Goal: Check status: Check status

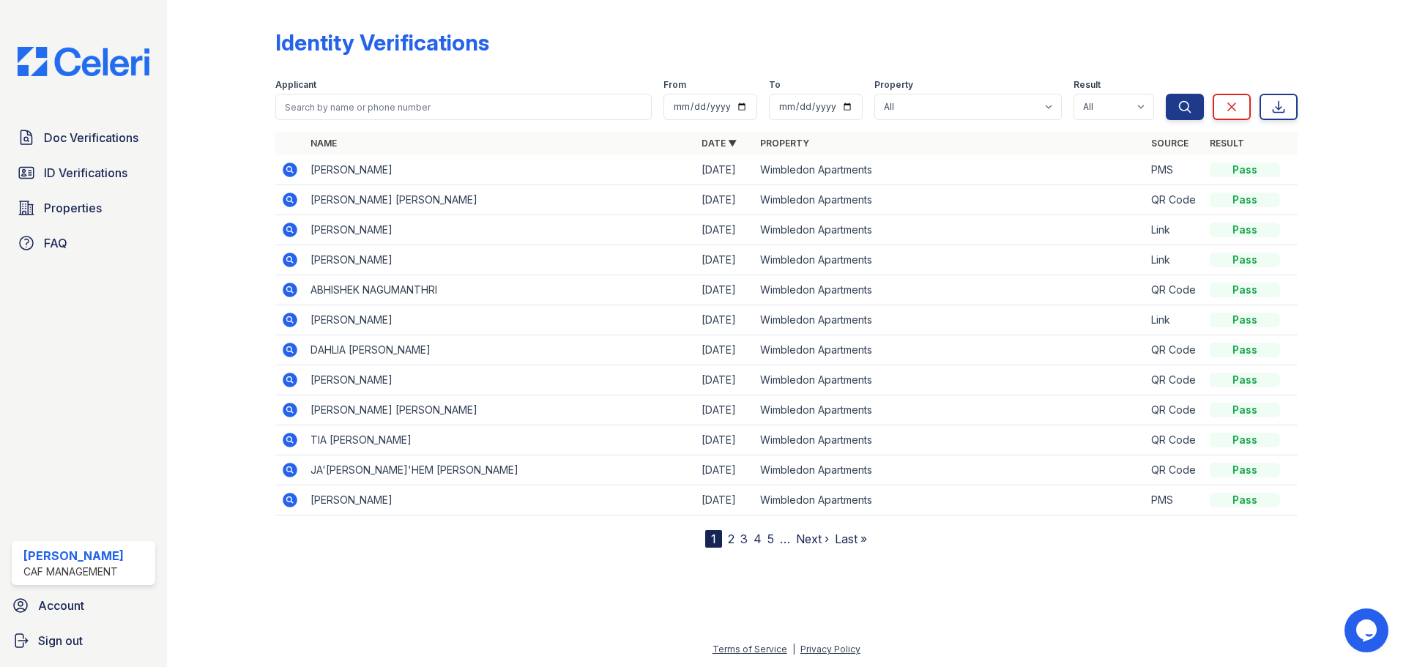
click at [728, 540] on link "2" at bounding box center [731, 538] width 7 height 15
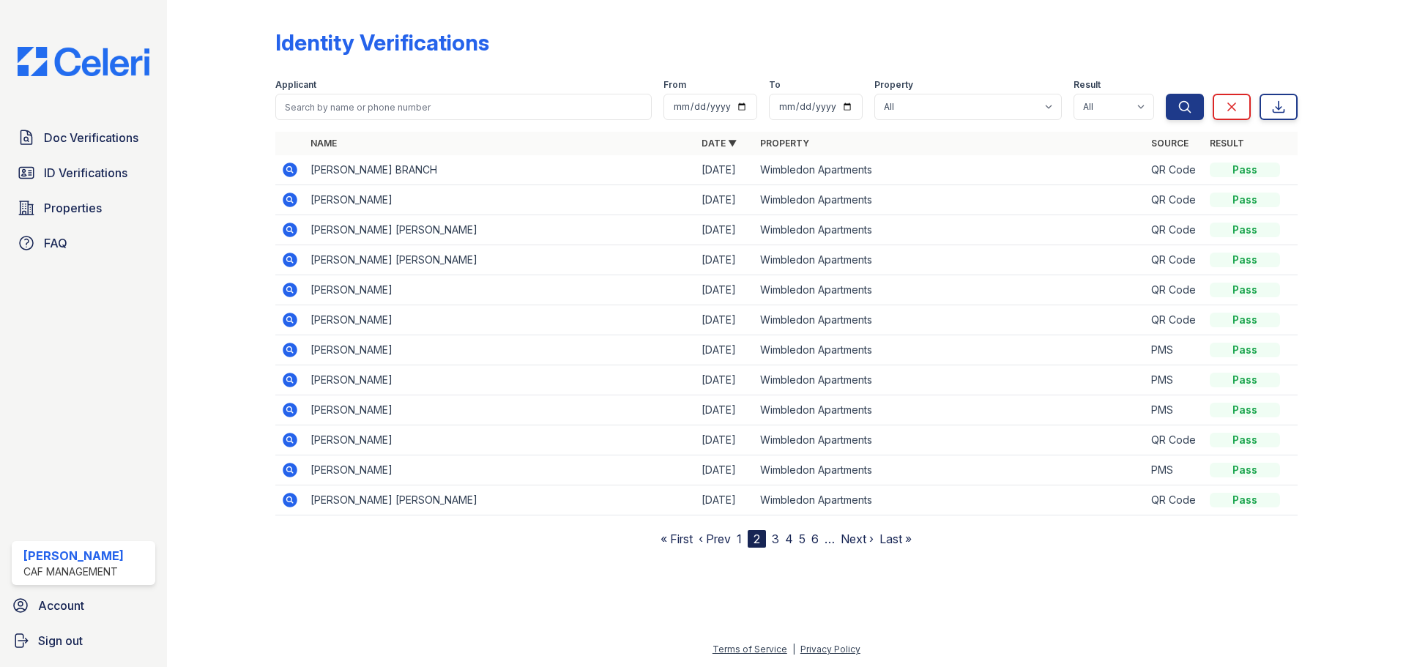
click at [62, 118] on div "Doc Verifications ID Verifications Properties FAQ Kat N CAF Management Account …" at bounding box center [83, 333] width 167 height 667
click at [61, 136] on span "Doc Verifications" at bounding box center [91, 138] width 94 height 18
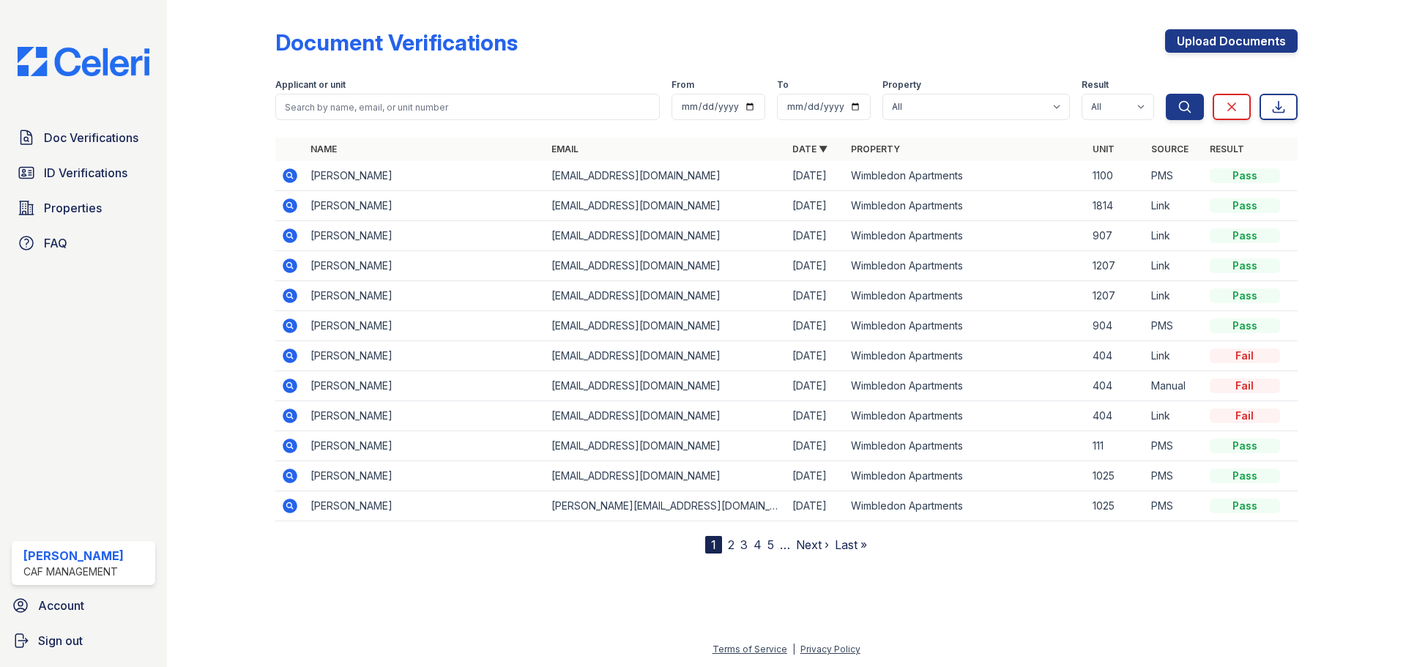
click at [728, 540] on link "2" at bounding box center [731, 544] width 7 height 15
click at [779, 539] on link "3" at bounding box center [775, 544] width 7 height 15
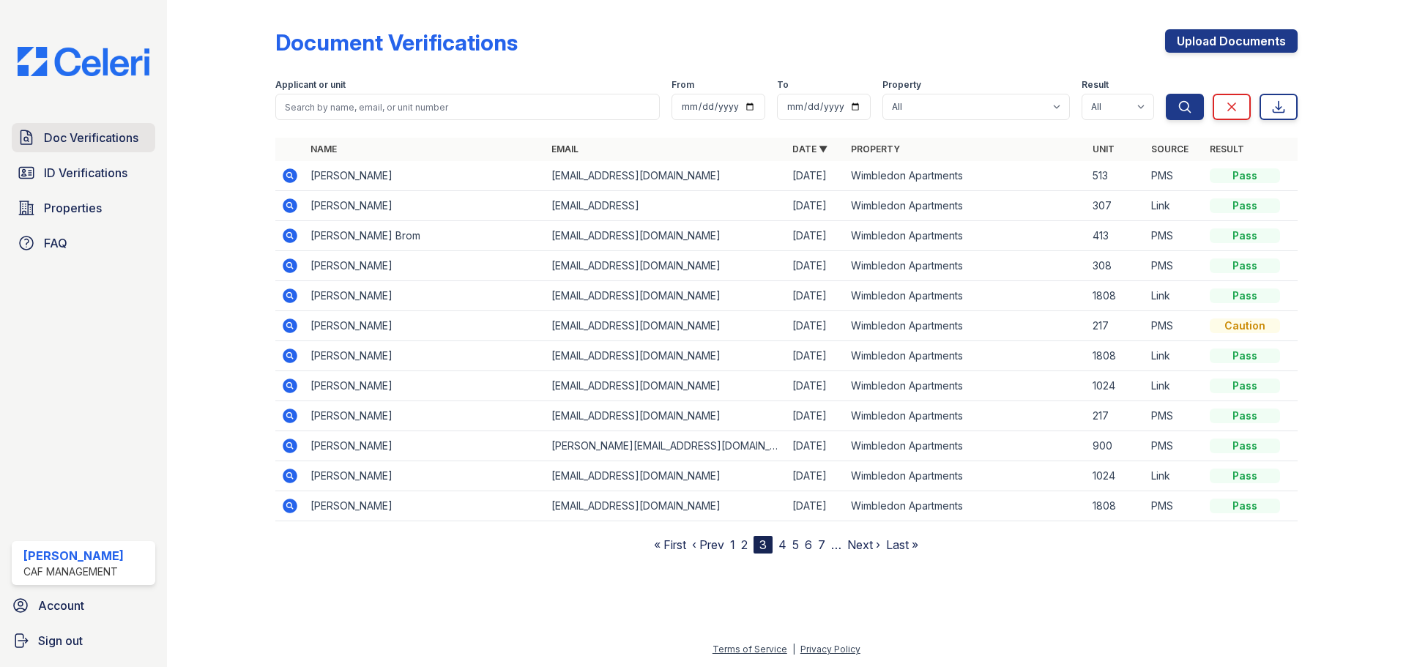
click at [93, 133] on span "Doc Verifications" at bounding box center [91, 138] width 94 height 18
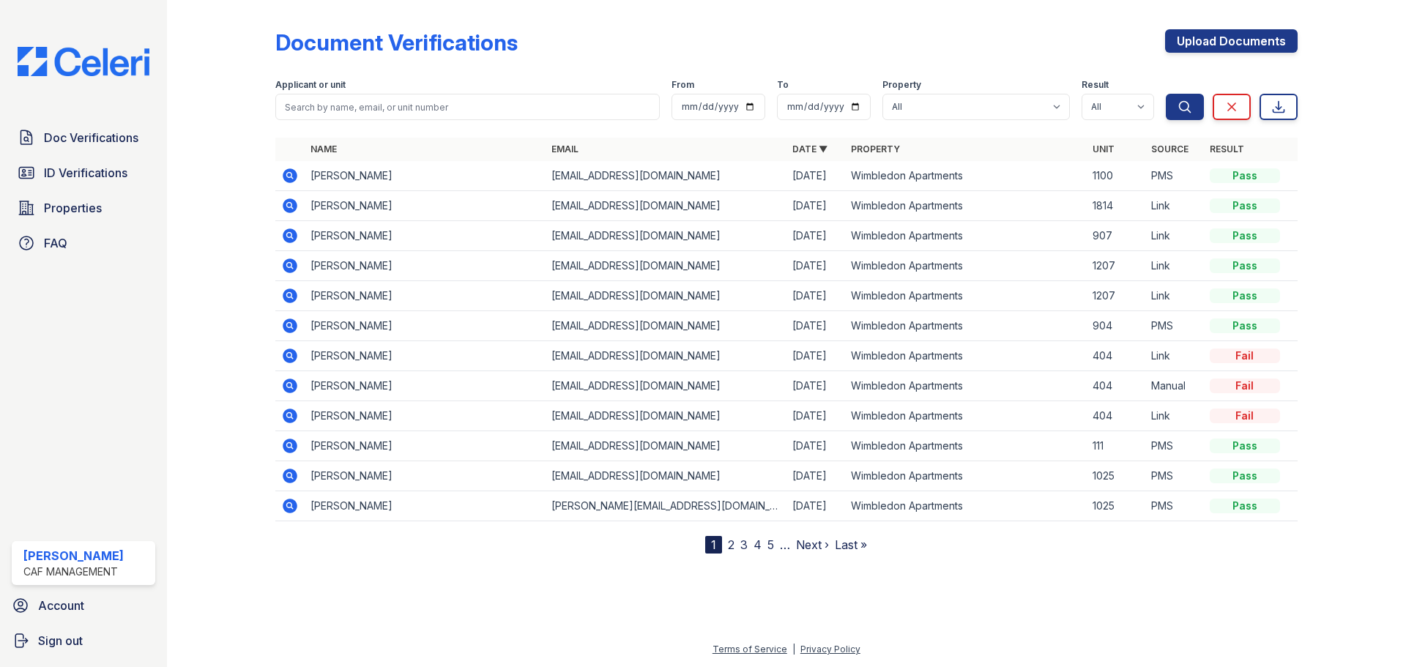
click at [292, 175] on icon at bounding box center [290, 175] width 15 height 15
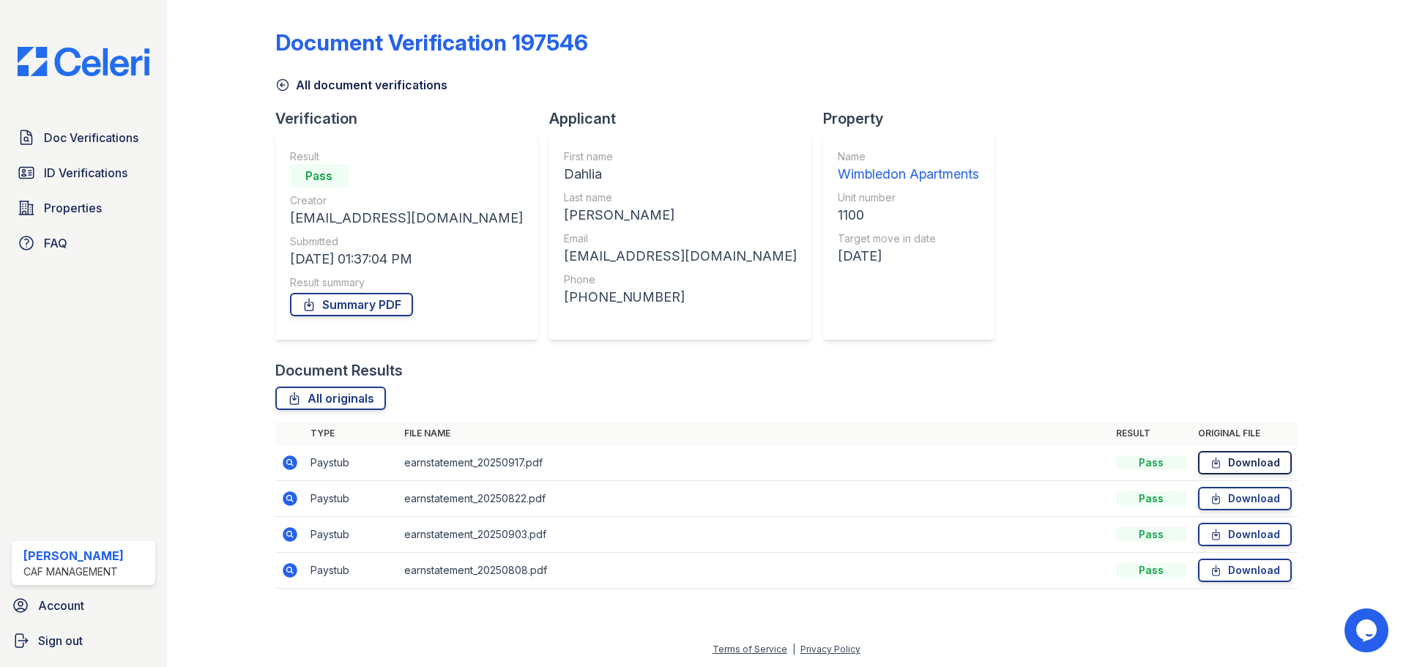
click at [1239, 463] on link "Download" at bounding box center [1245, 462] width 94 height 23
click at [1244, 494] on link "Download" at bounding box center [1245, 498] width 94 height 23
click at [1247, 537] on link "Download" at bounding box center [1245, 534] width 94 height 23
click at [1264, 574] on link "Download" at bounding box center [1245, 570] width 94 height 23
click at [369, 308] on link "Summary PDF" at bounding box center [351, 304] width 123 height 23
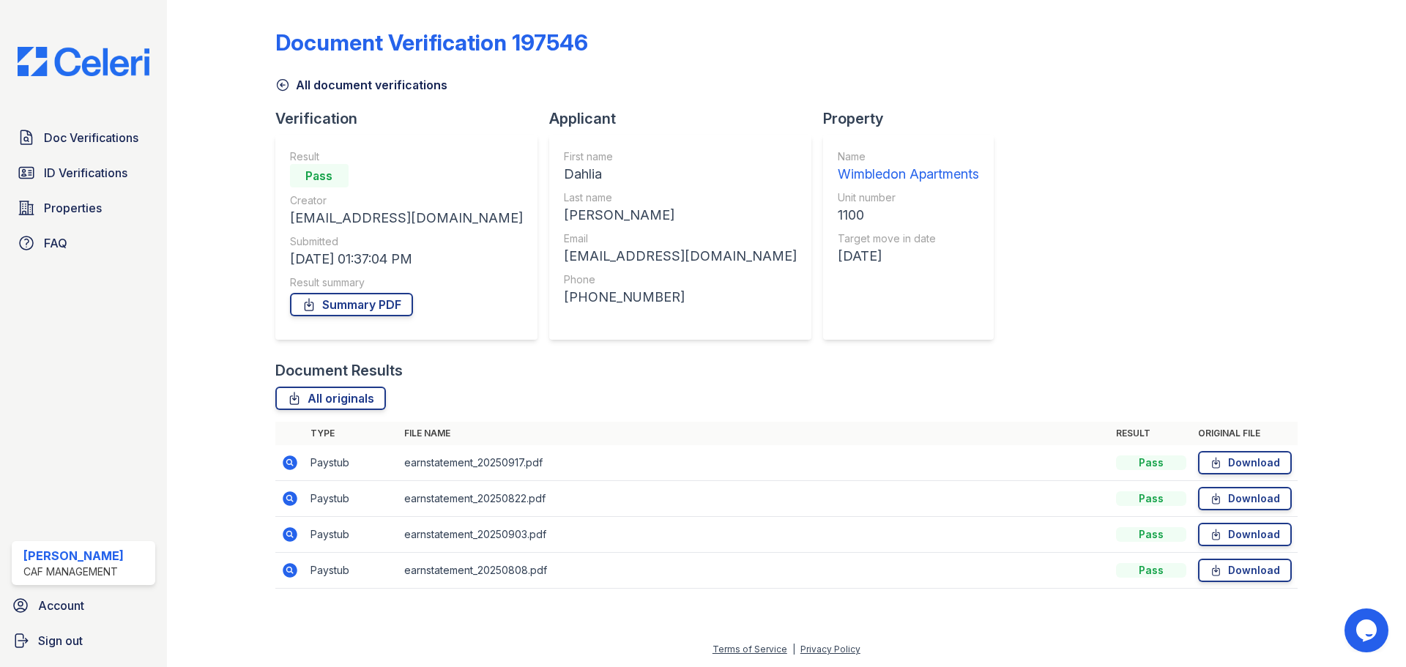
click at [284, 83] on icon at bounding box center [282, 85] width 15 height 15
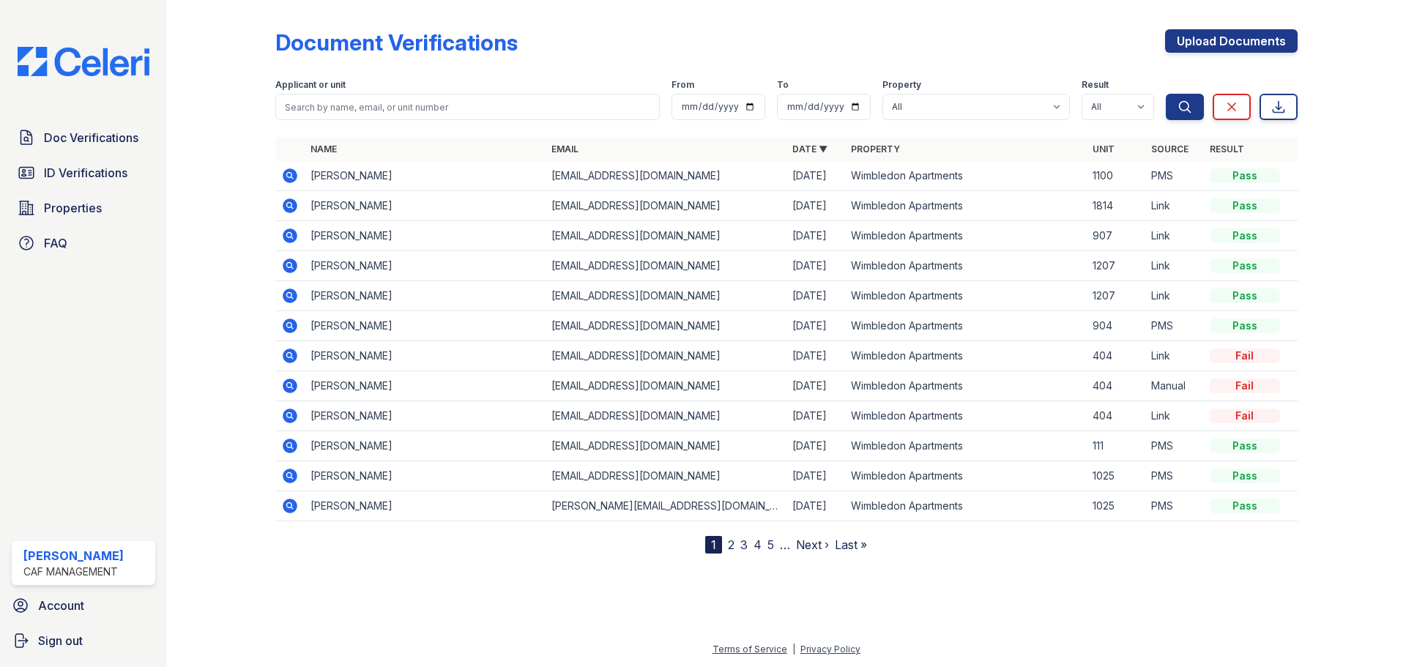
click at [288, 446] on icon at bounding box center [289, 445] width 4 height 4
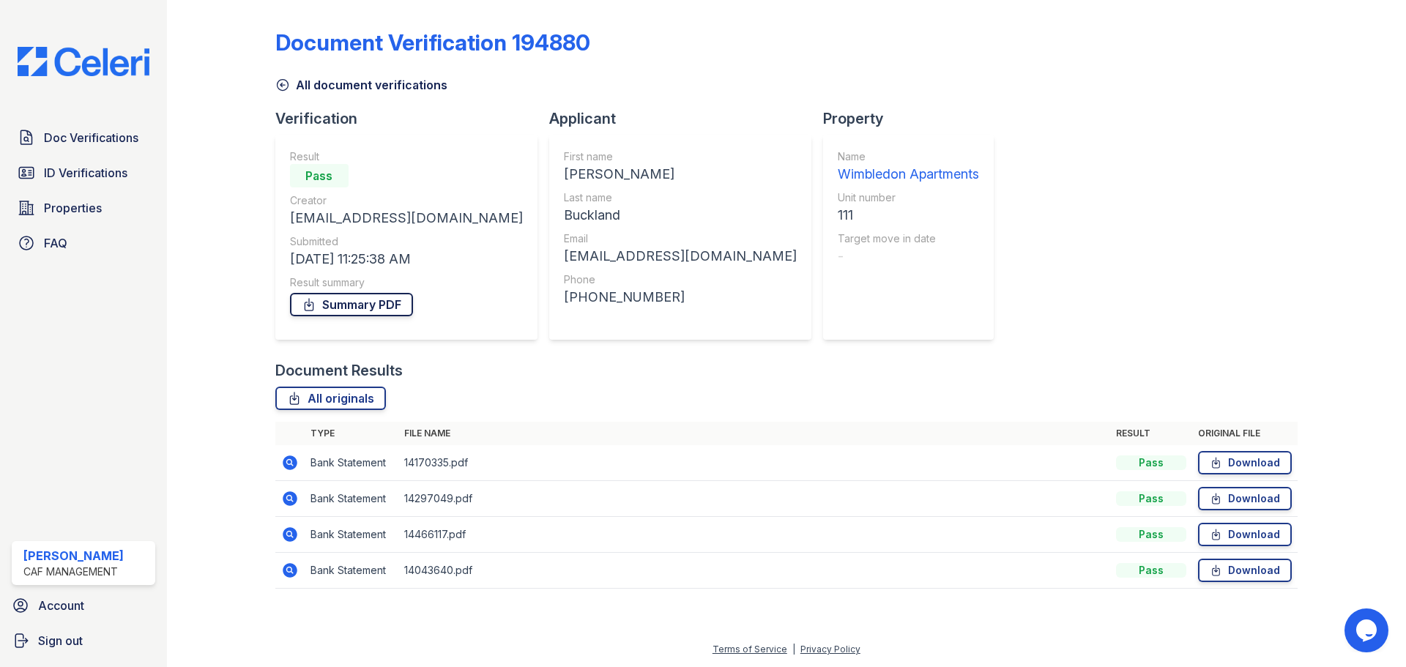
click at [352, 307] on link "Summary PDF" at bounding box center [351, 304] width 123 height 23
click at [91, 184] on link "ID Verifications" at bounding box center [83, 172] width 143 height 29
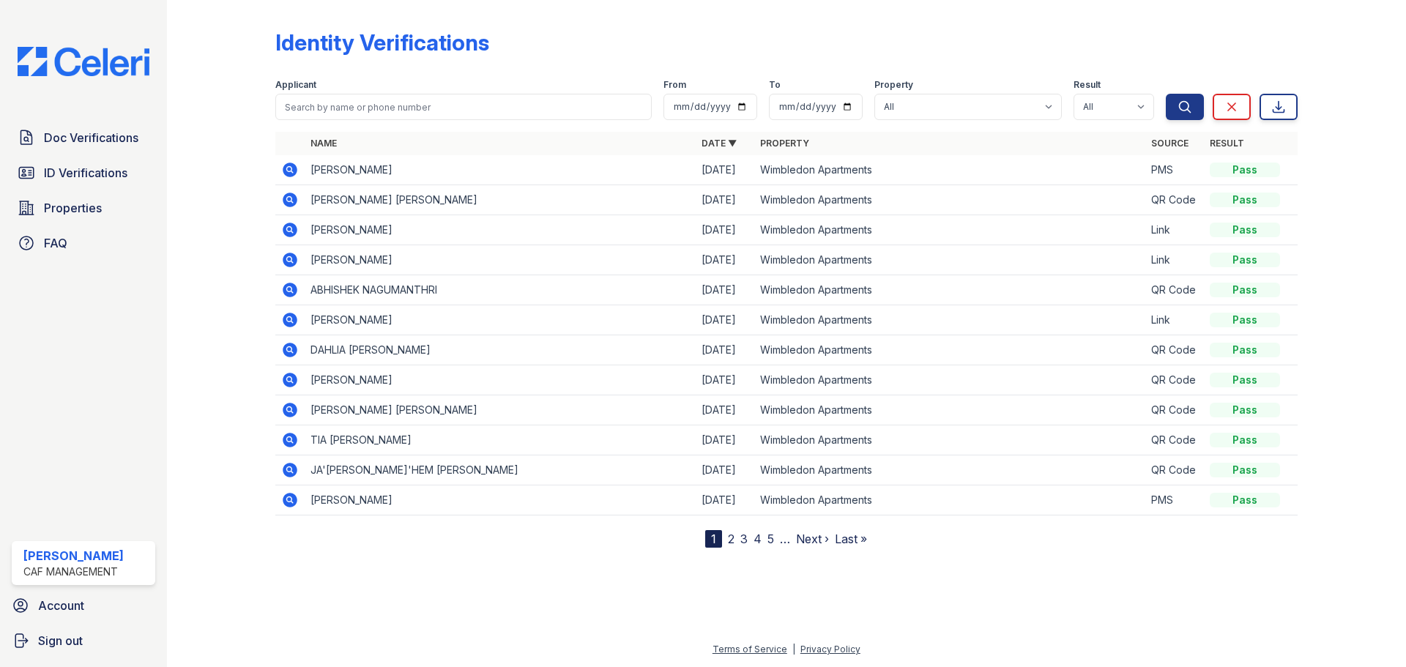
click at [730, 540] on link "2" at bounding box center [731, 538] width 7 height 15
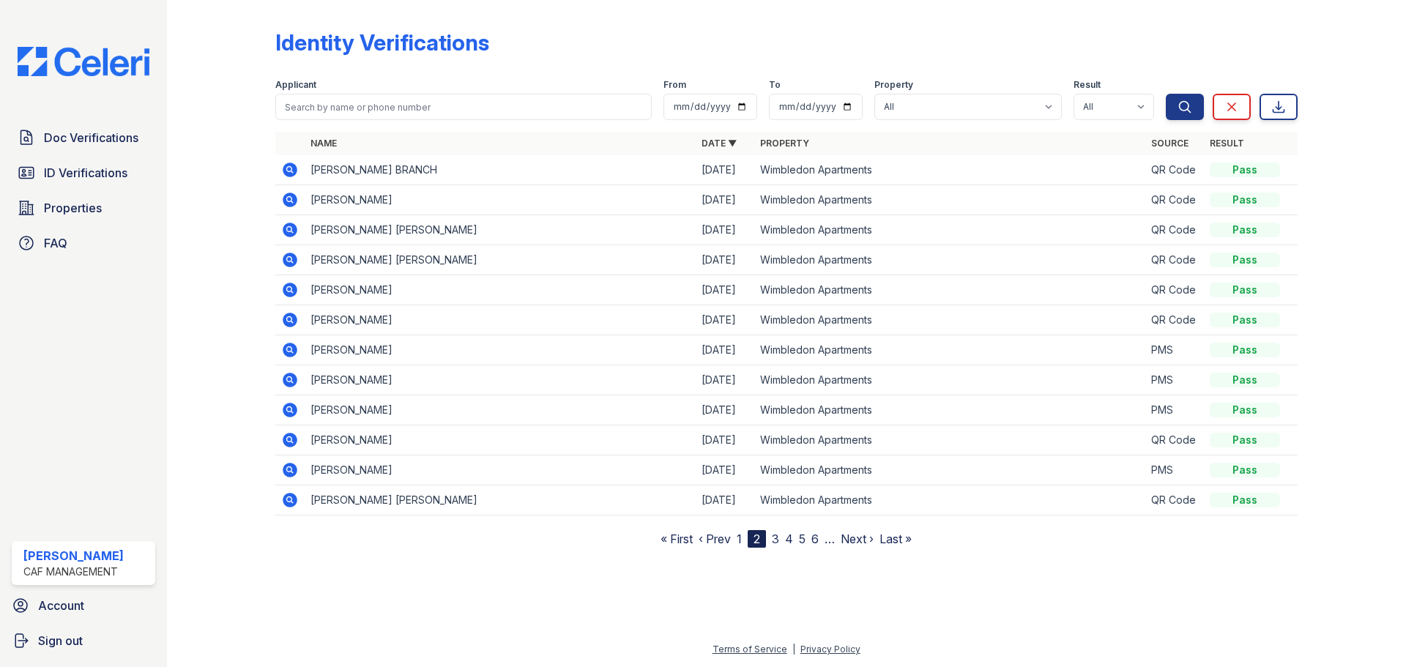
click at [736, 537] on nav "« First ‹ Prev 1 2 3 4 5 6 … Next › Last »" at bounding box center [785, 539] width 251 height 18
click at [743, 537] on nav "« First ‹ Prev 1 2 3 4 5 6 … Next › Last »" at bounding box center [785, 539] width 251 height 18
click at [739, 537] on link "1" at bounding box center [738, 538] width 5 height 15
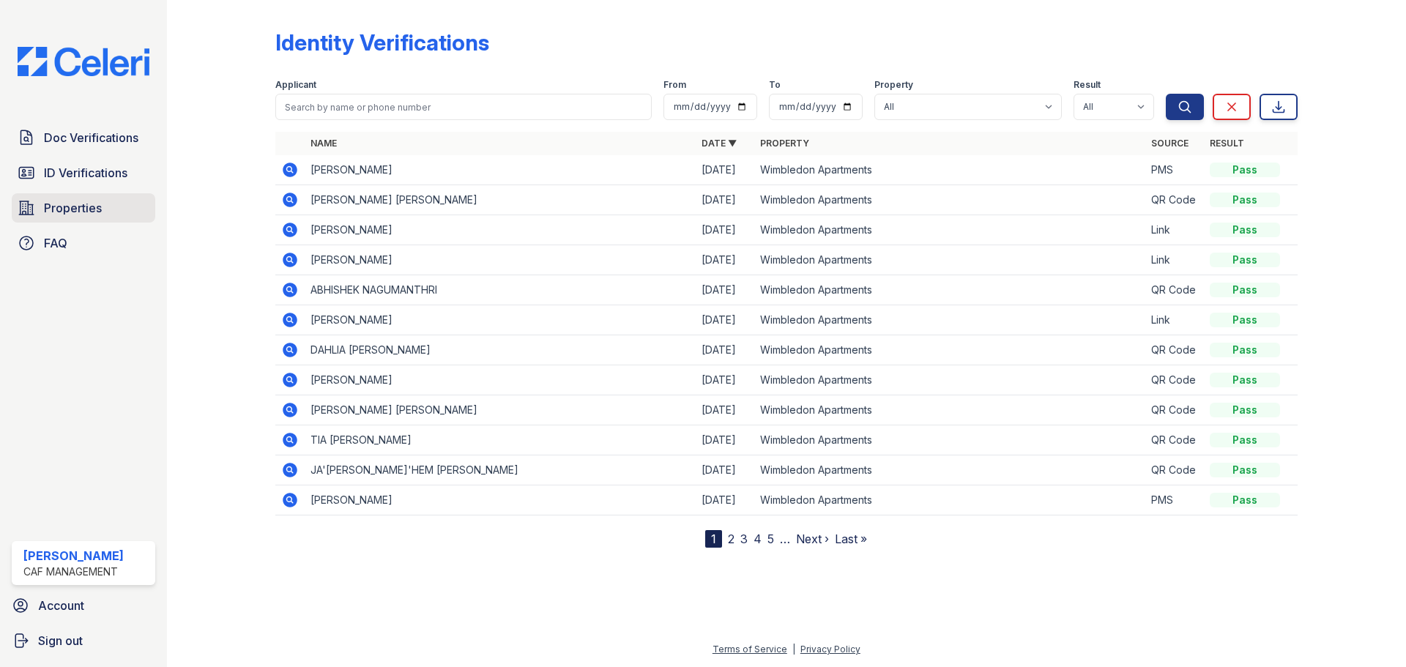
click at [73, 211] on span "Properties" at bounding box center [73, 208] width 58 height 18
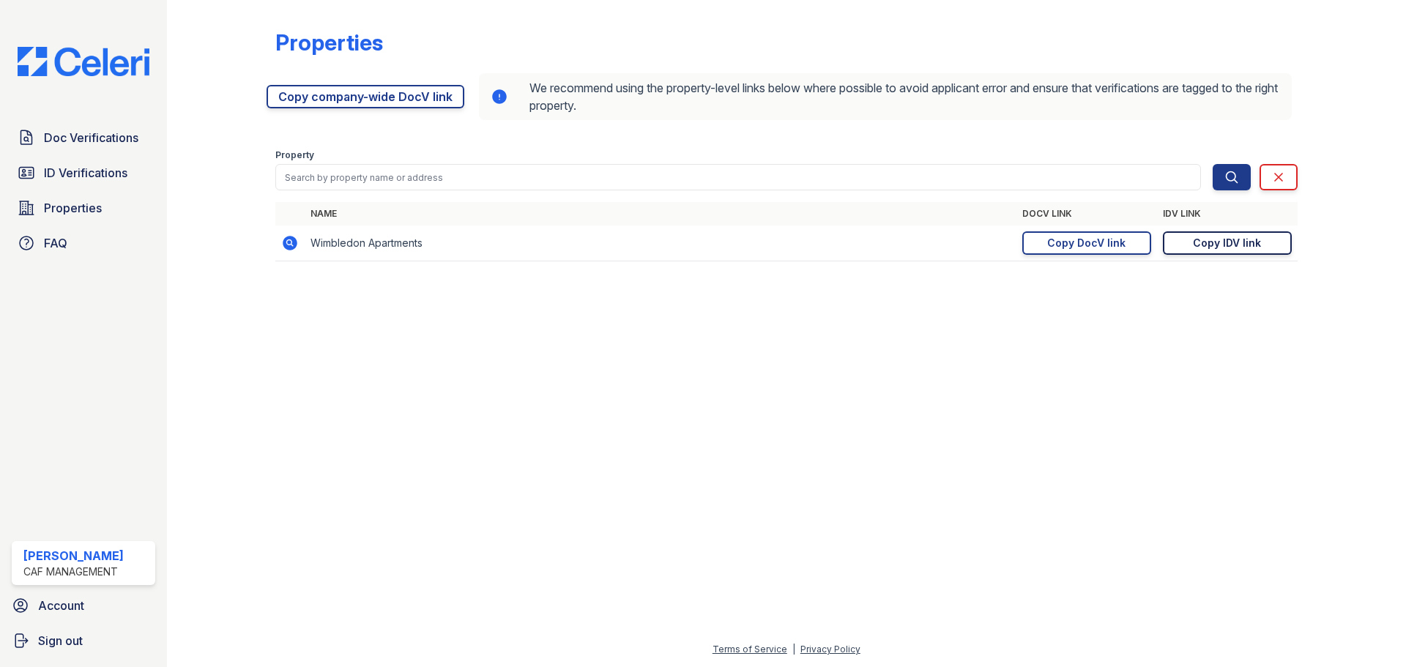
click at [1229, 247] on div "Copy IDV link" at bounding box center [1226, 243] width 68 height 15
click at [89, 132] on span "Doc Verifications" at bounding box center [91, 138] width 94 height 18
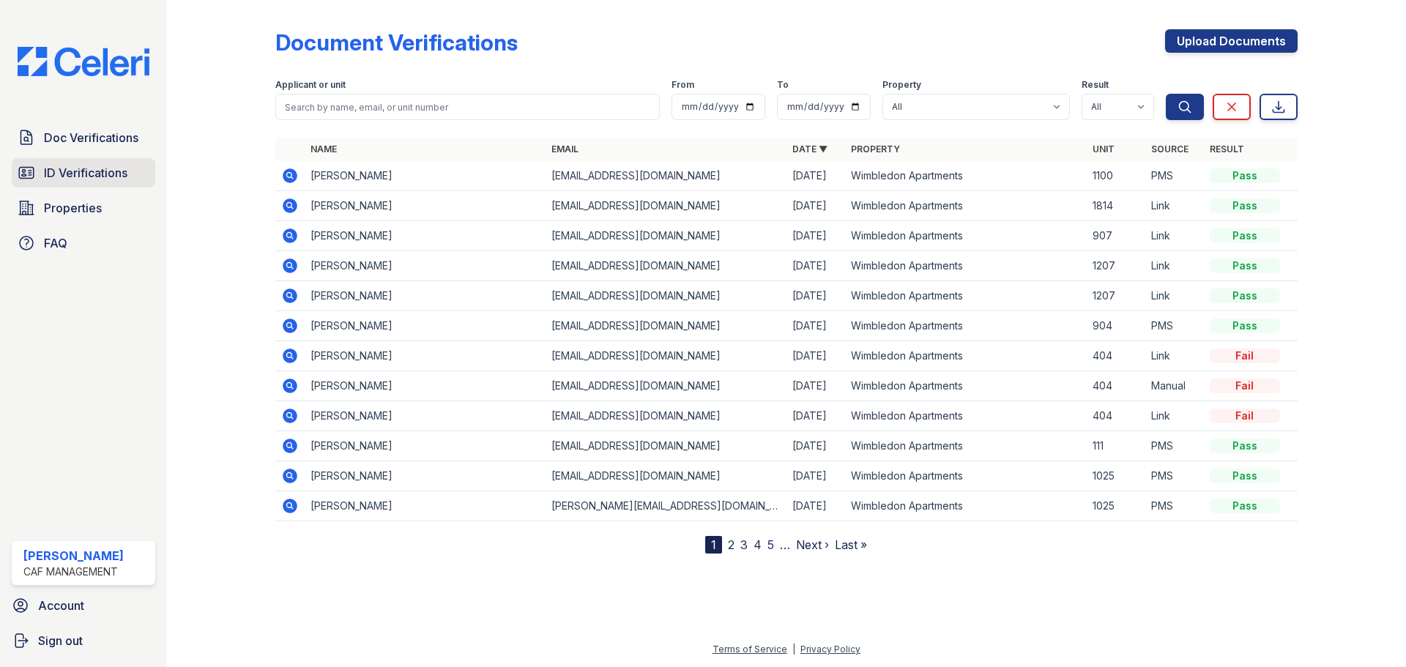
click at [83, 167] on span "ID Verifications" at bounding box center [85, 173] width 83 height 18
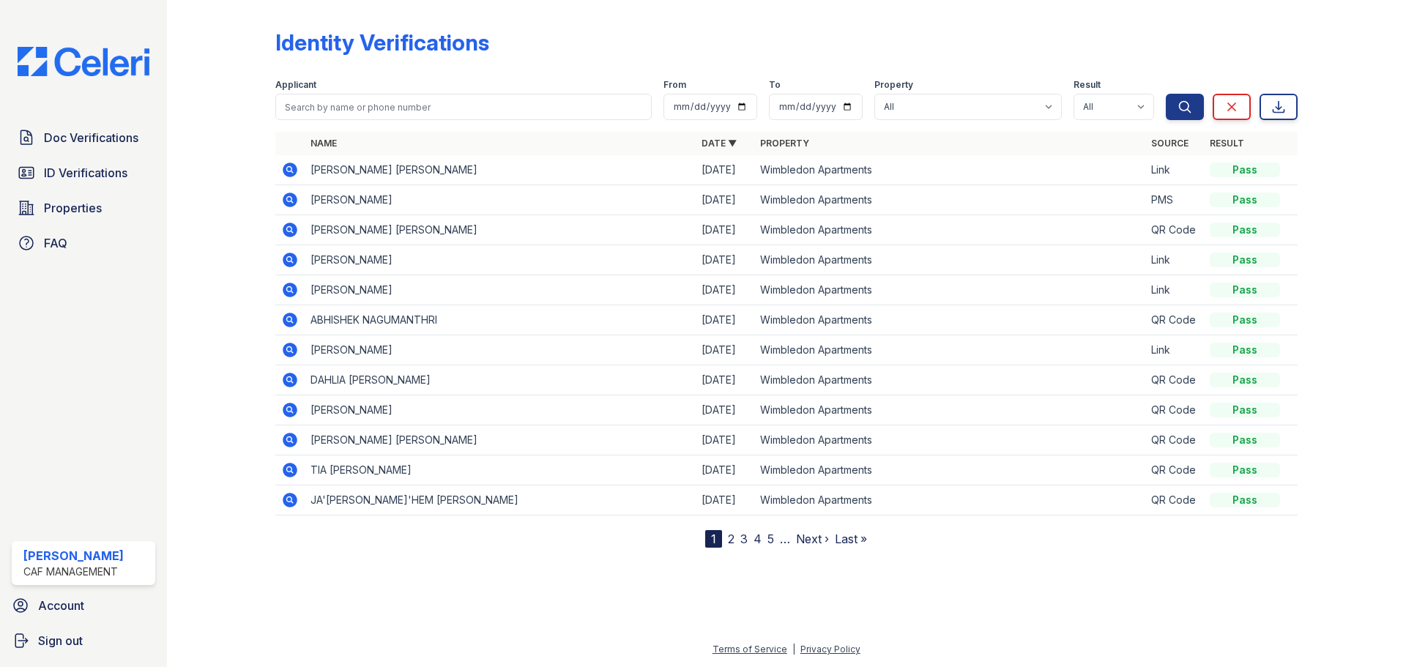
click at [291, 171] on icon at bounding box center [290, 170] width 18 height 18
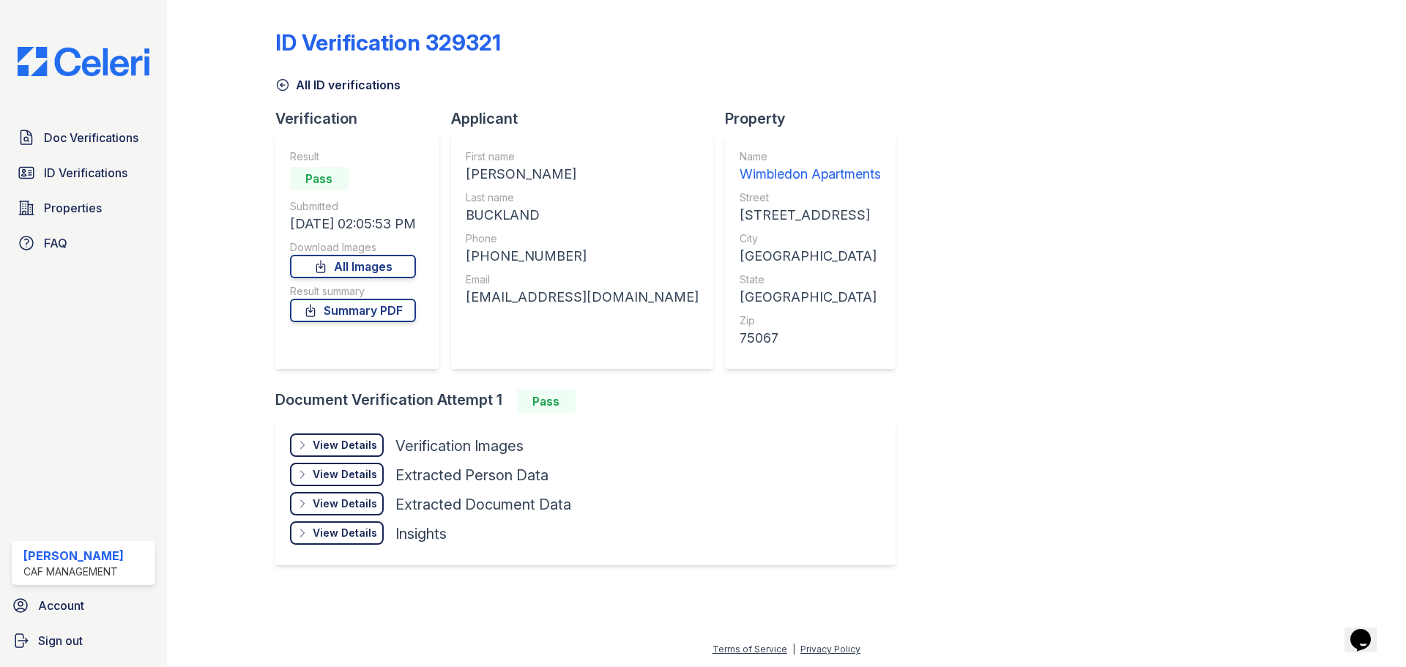
drag, startPoint x: 396, startPoint y: 312, endPoint x: 369, endPoint y: 418, distance: 109.5
click at [397, 312] on link "Summary PDF" at bounding box center [353, 310] width 126 height 23
click at [357, 443] on div "View Details" at bounding box center [345, 445] width 64 height 15
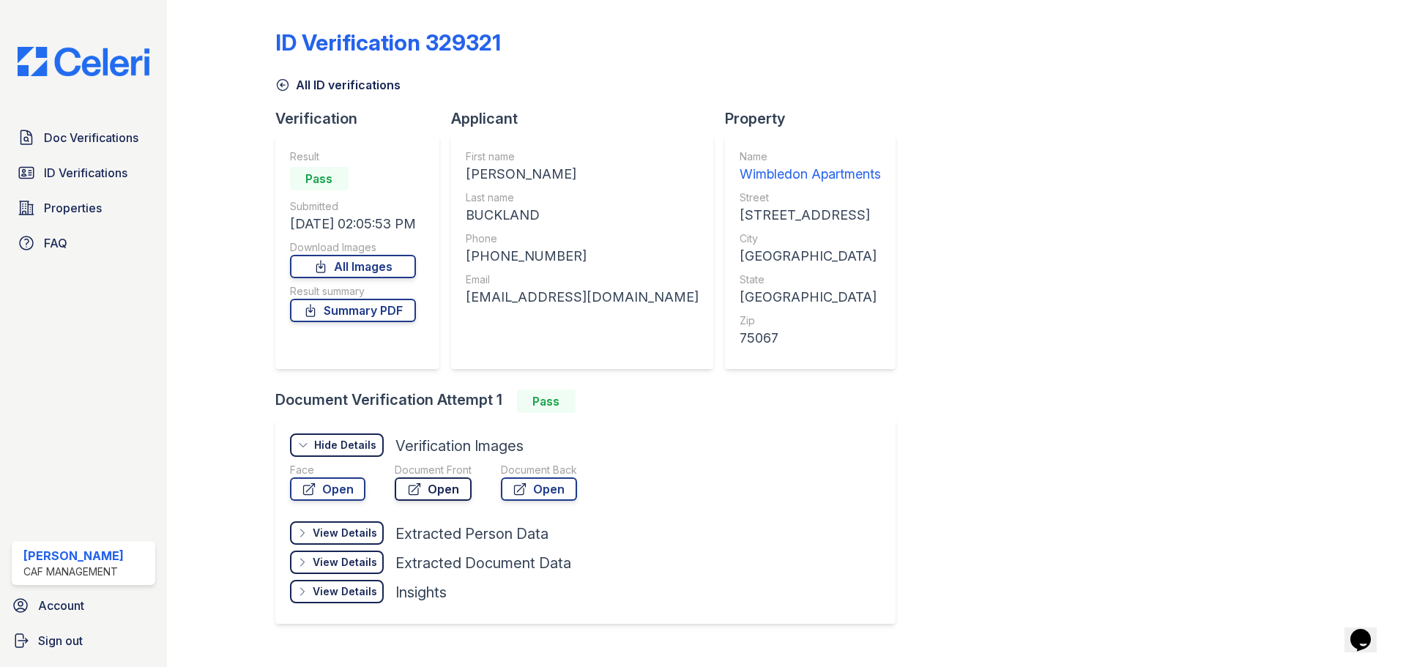
click at [425, 485] on link "Open" at bounding box center [433, 488] width 77 height 23
click at [105, 171] on span "ID Verifications" at bounding box center [85, 173] width 83 height 18
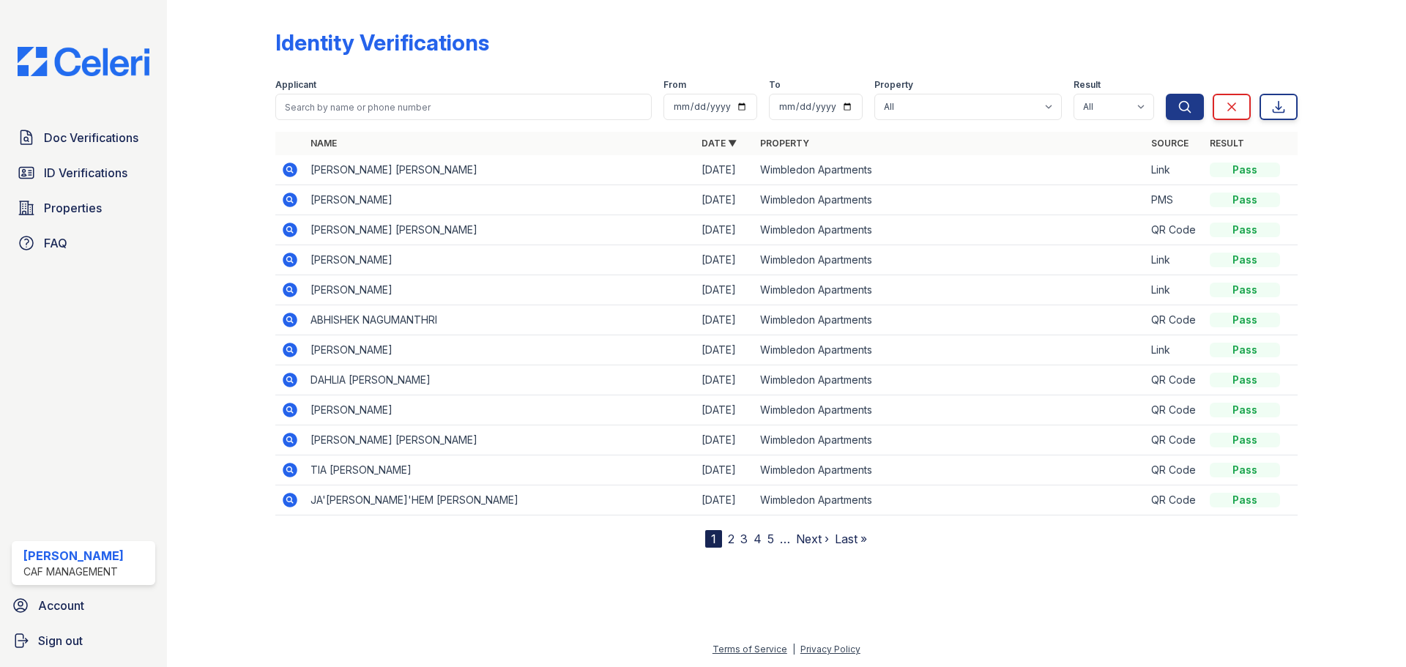
click at [736, 534] on nav "1 2 3 4 5 … Next › Last »" at bounding box center [786, 539] width 162 height 18
click at [733, 535] on link "2" at bounding box center [731, 538] width 7 height 15
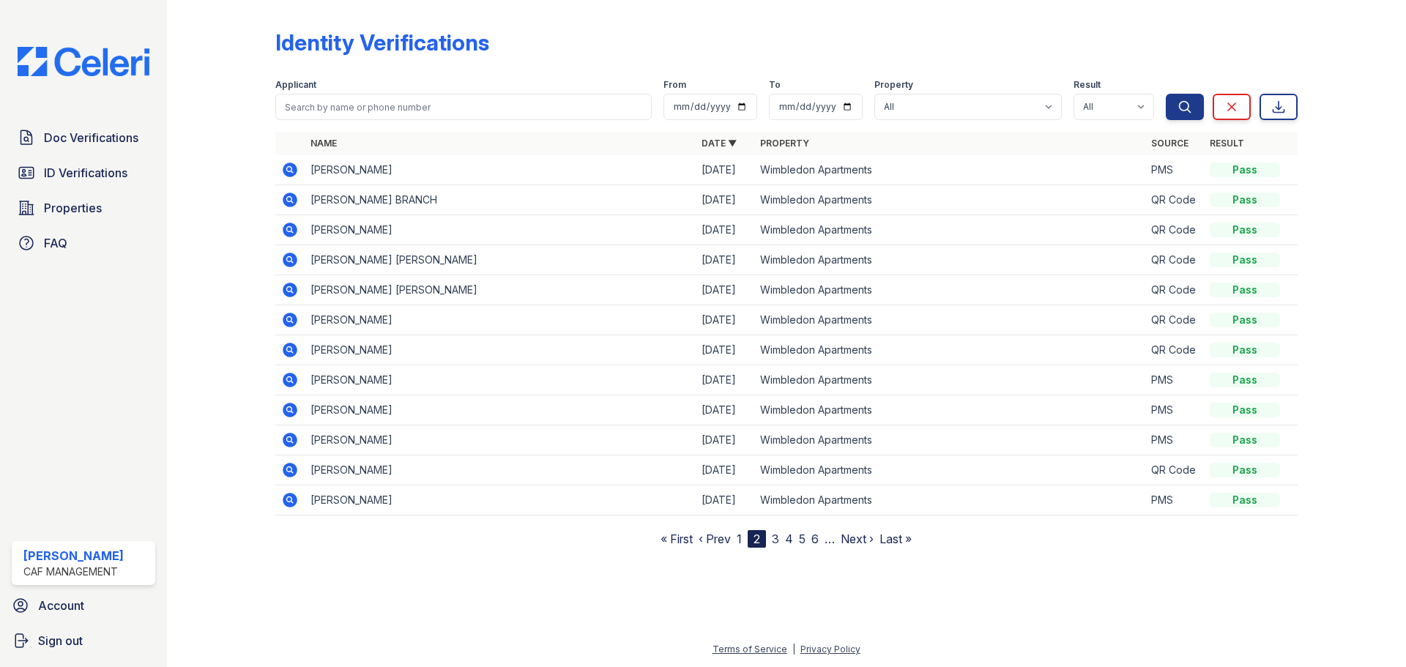
click at [288, 376] on icon at bounding box center [290, 380] width 15 height 15
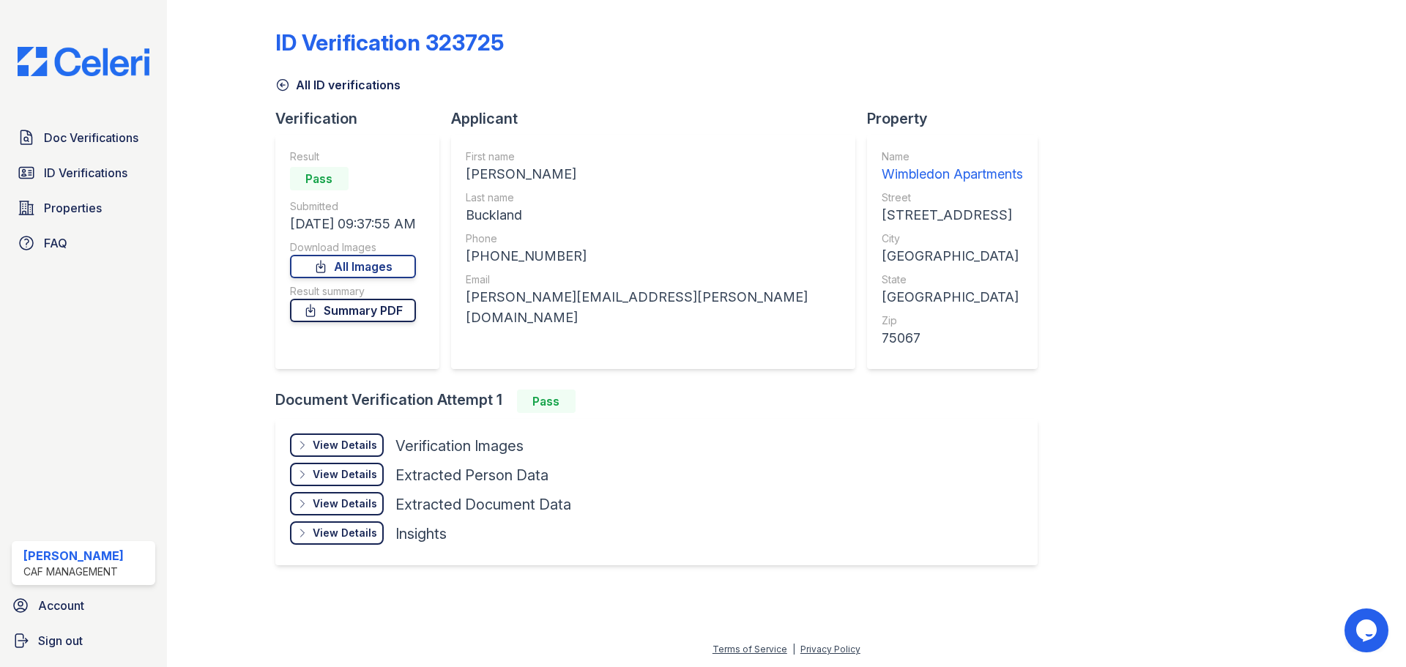
click at [364, 308] on link "Summary PDF" at bounding box center [353, 310] width 126 height 23
click at [359, 444] on div "View Details" at bounding box center [345, 445] width 64 height 15
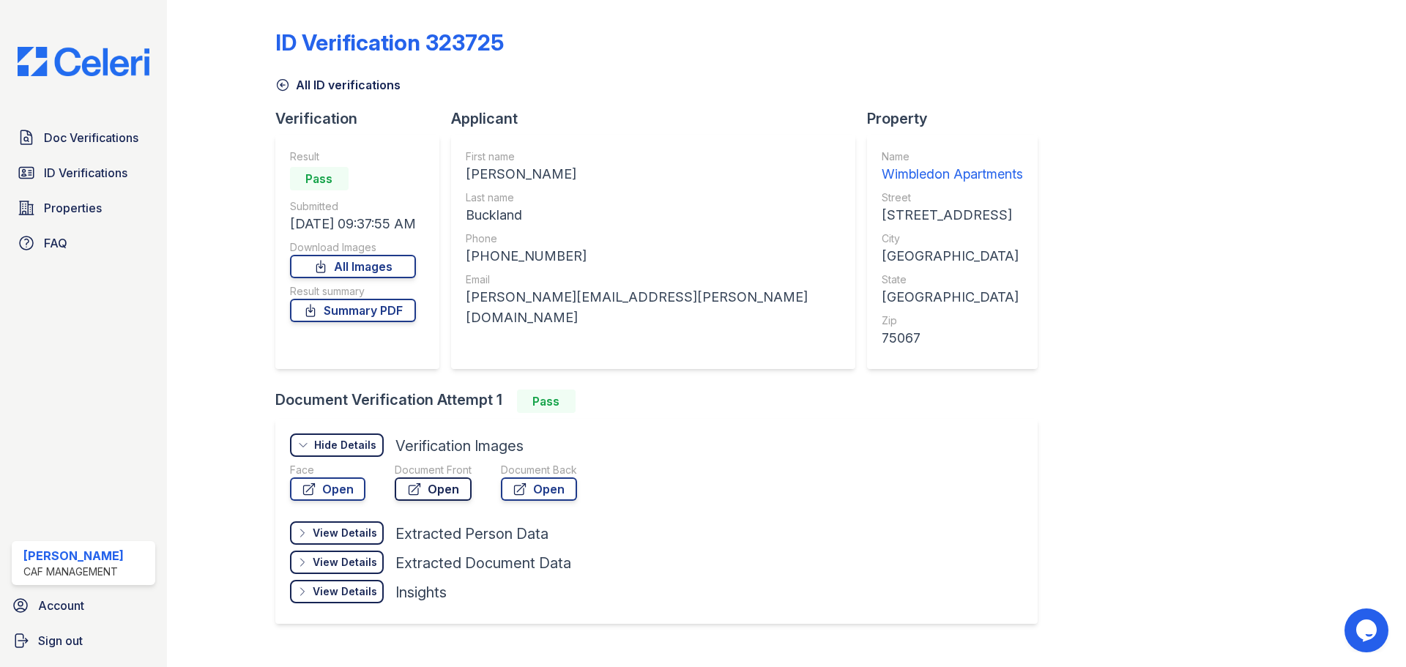
click at [438, 495] on link "Open" at bounding box center [433, 488] width 77 height 23
click at [280, 86] on icon at bounding box center [282, 85] width 11 height 11
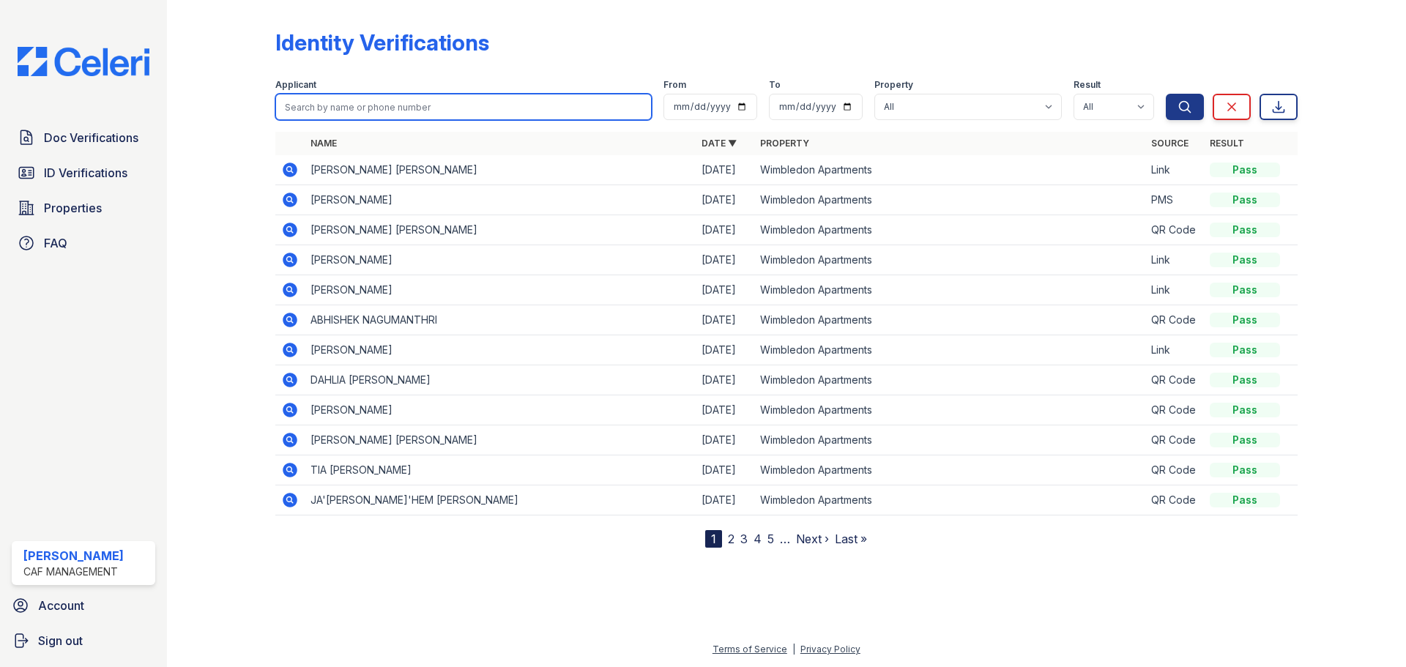
click at [340, 96] on input "search" at bounding box center [463, 107] width 376 height 26
type input "[PERSON_NAME]"
click at [1165, 94] on button "Search" at bounding box center [1184, 107] width 38 height 26
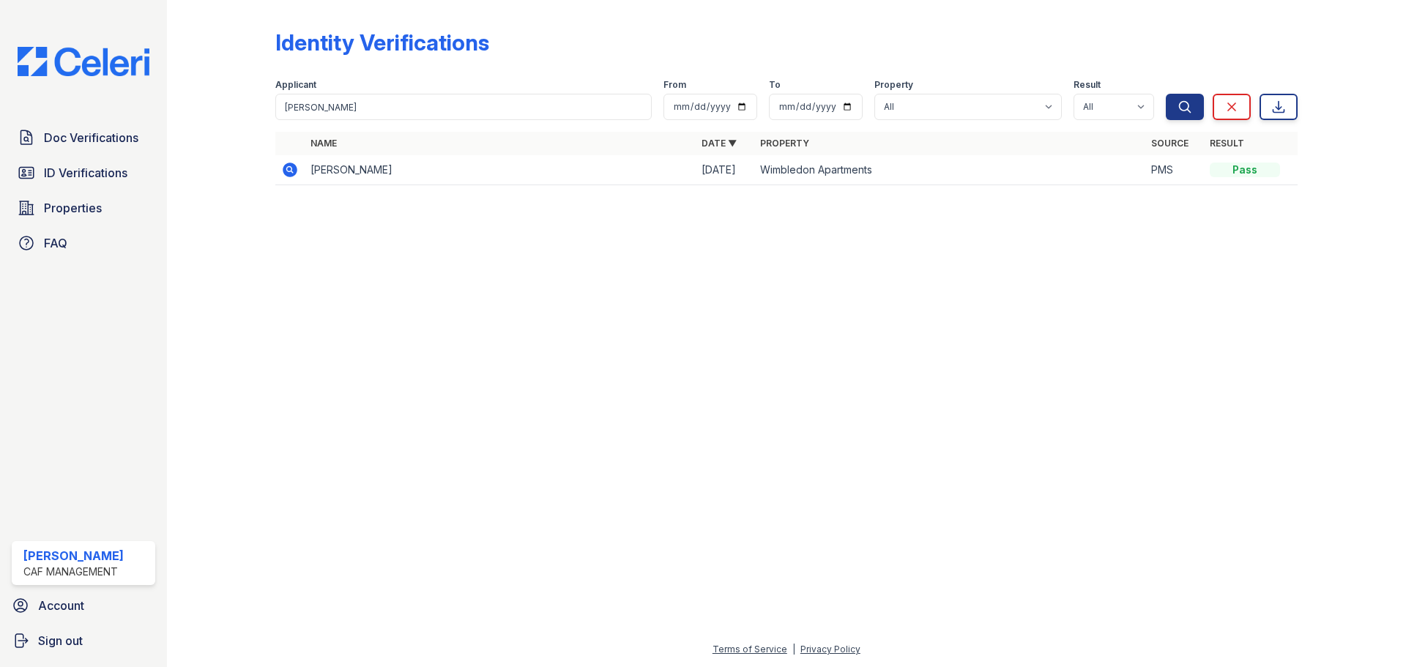
click at [287, 168] on icon at bounding box center [290, 170] width 18 height 18
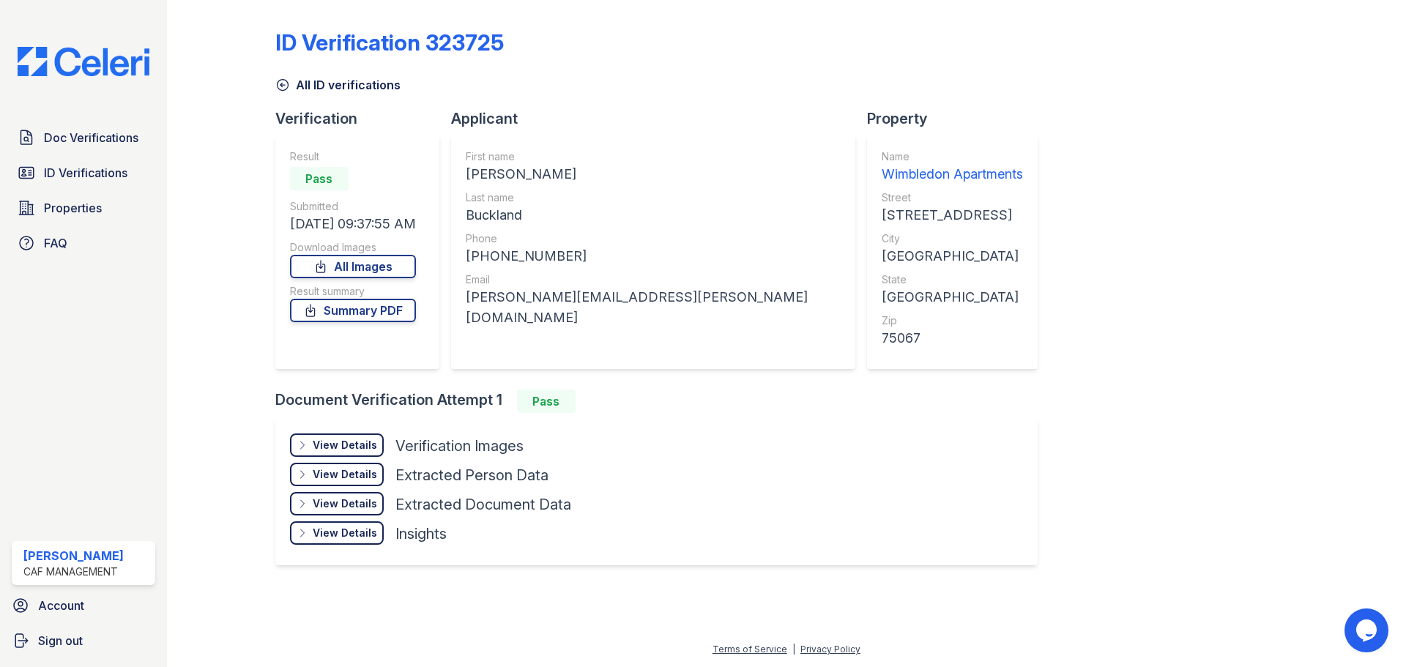
click at [344, 436] on div "View Details Details" at bounding box center [337, 444] width 94 height 23
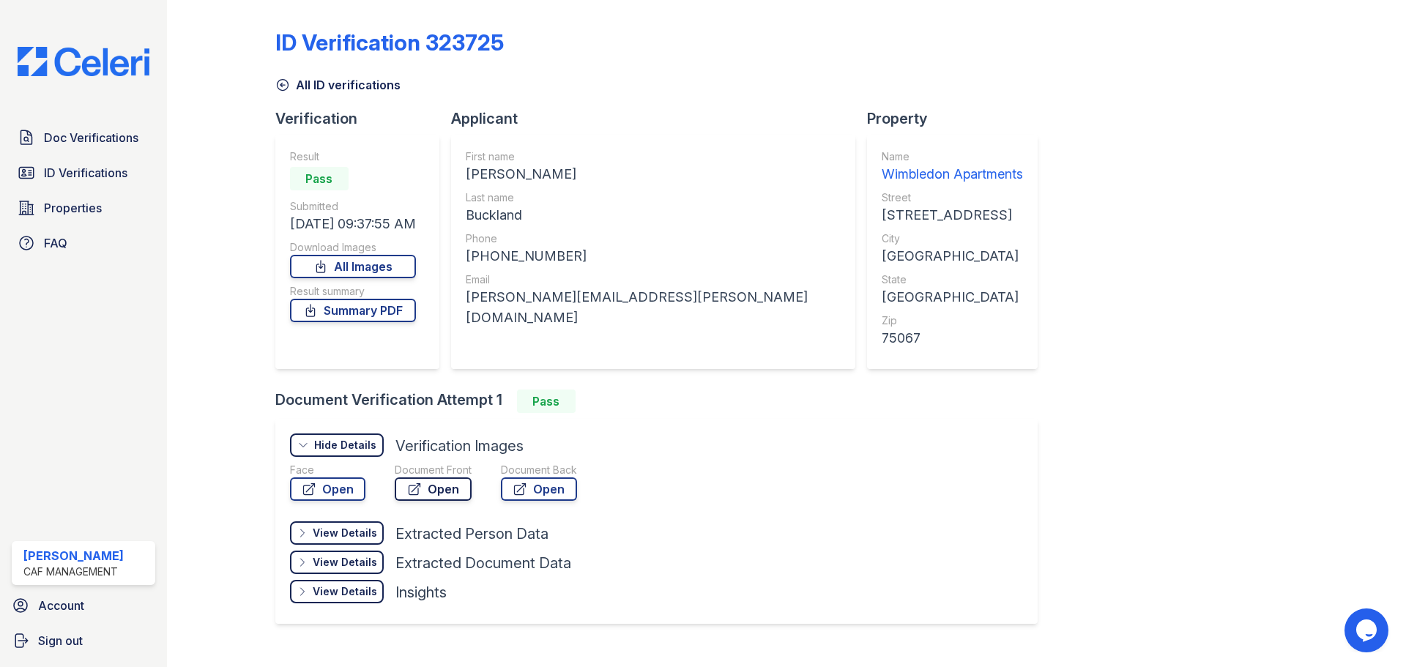
click at [467, 493] on link "Open" at bounding box center [433, 488] width 77 height 23
